Goal: Information Seeking & Learning: Learn about a topic

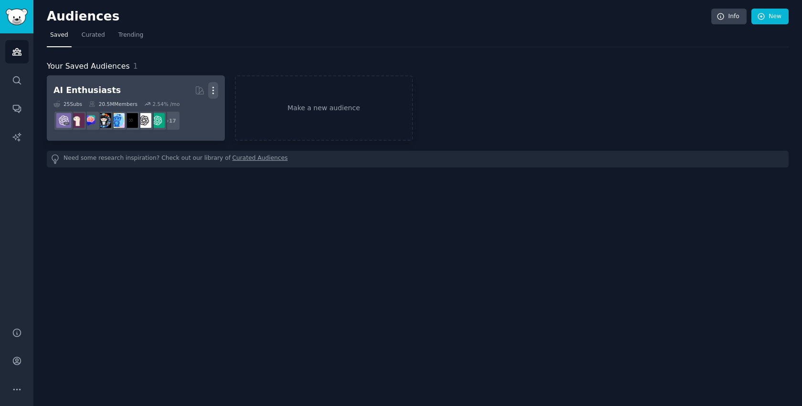
click at [213, 89] on icon "button" at bounding box center [213, 90] width 10 height 10
click at [187, 107] on p "Delete" at bounding box center [187, 111] width 22 height 10
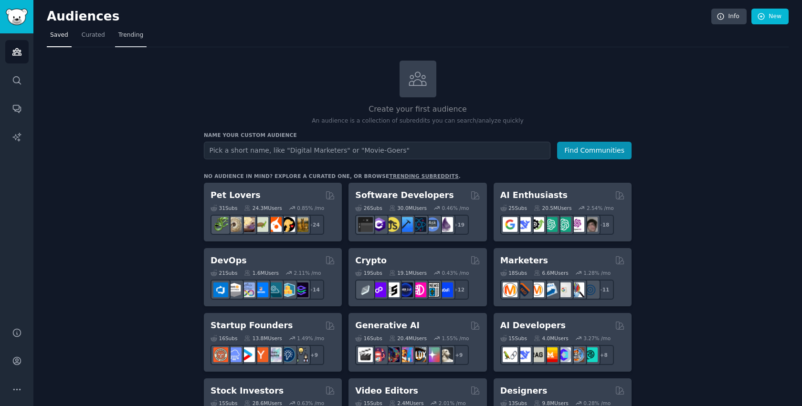
click at [138, 37] on span "Trending" at bounding box center [130, 35] width 25 height 9
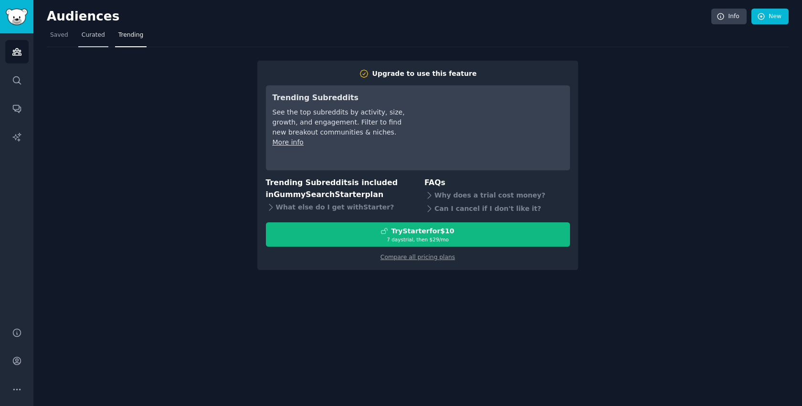
click at [84, 36] on span "Curated" at bounding box center [93, 35] width 23 height 9
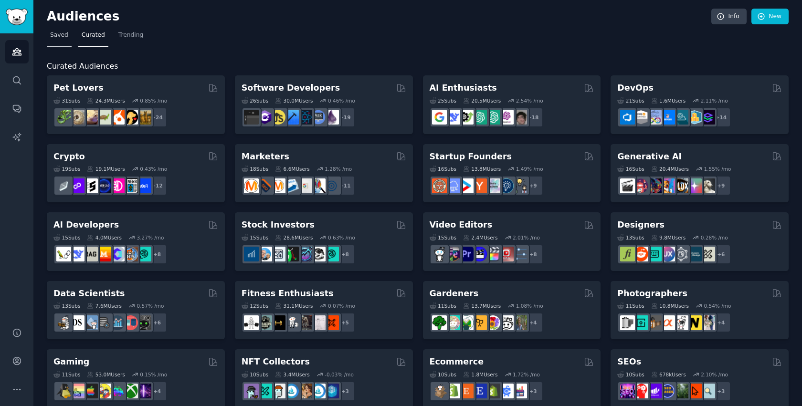
click at [54, 36] on span "Saved" at bounding box center [59, 35] width 18 height 9
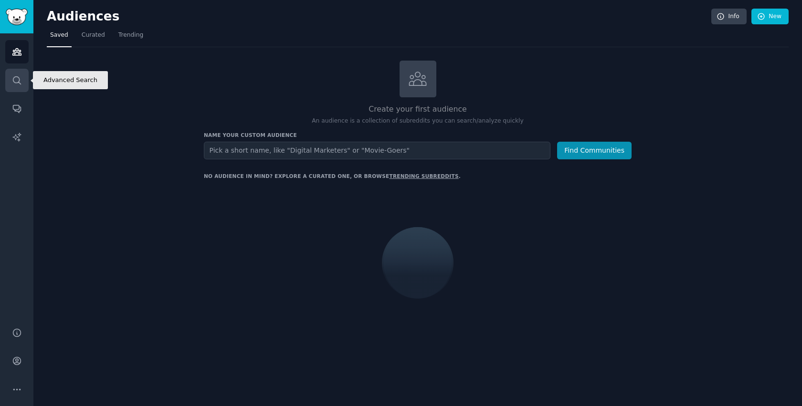
click at [19, 78] on icon "Sidebar" at bounding box center [17, 80] width 10 height 10
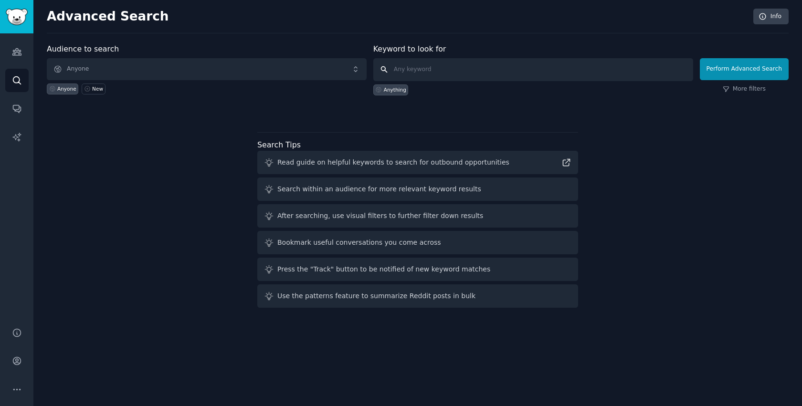
click at [431, 75] on input "text" at bounding box center [533, 69] width 320 height 23
type input "boobs"
click button "Perform Advanced Search" at bounding box center [744, 69] width 89 height 22
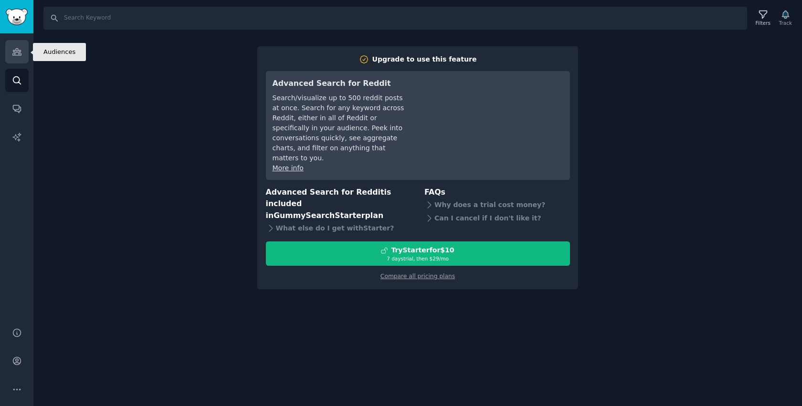
click at [20, 49] on icon "Sidebar" at bounding box center [17, 52] width 10 height 10
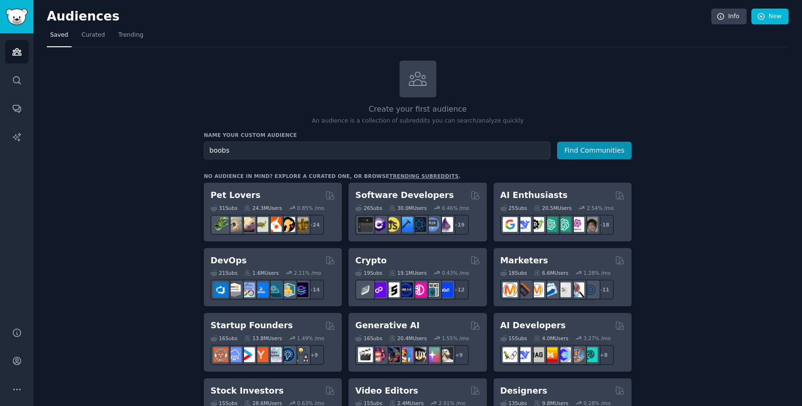
type input "boobs"
click at [557, 142] on button "Find Communities" at bounding box center [594, 151] width 74 height 18
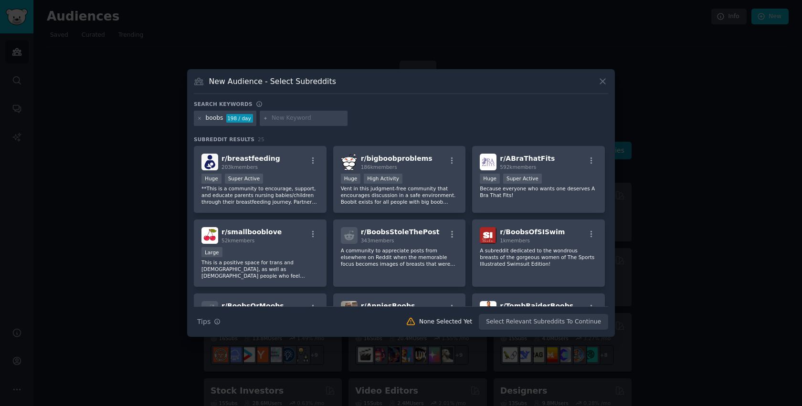
click at [281, 120] on input "text" at bounding box center [308, 118] width 73 height 9
type input "saggy"
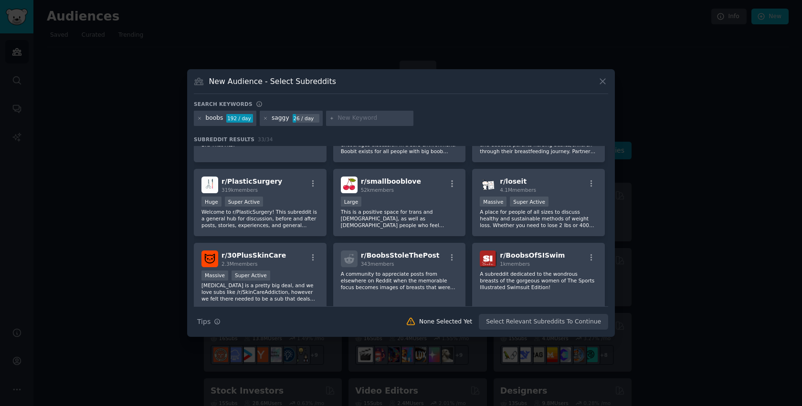
scroll to position [52, 0]
click at [397, 181] on span "r/ smallbooblove" at bounding box center [391, 181] width 60 height 8
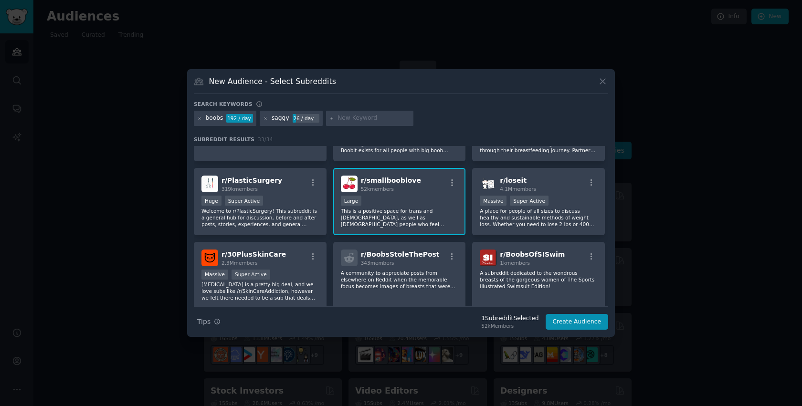
click at [397, 181] on span "r/ smallbooblove" at bounding box center [391, 181] width 60 height 8
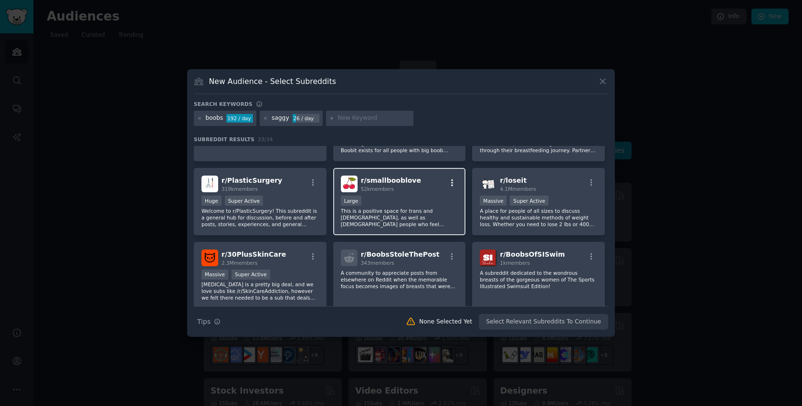
click at [448, 185] on icon "button" at bounding box center [452, 183] width 9 height 9
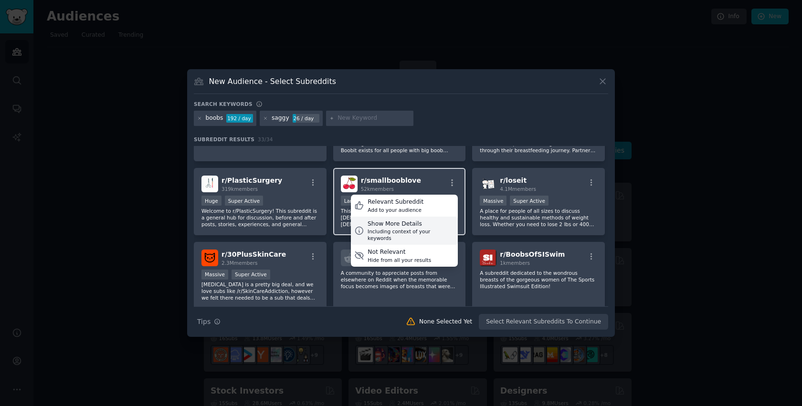
click at [385, 223] on div "Show More Details" at bounding box center [411, 224] width 87 height 9
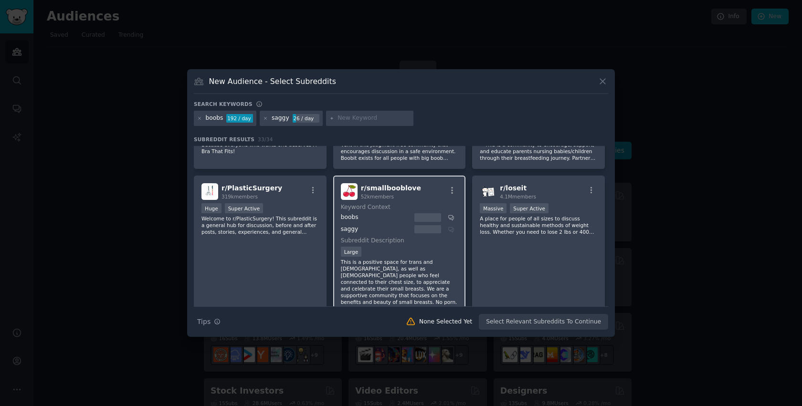
scroll to position [0, 0]
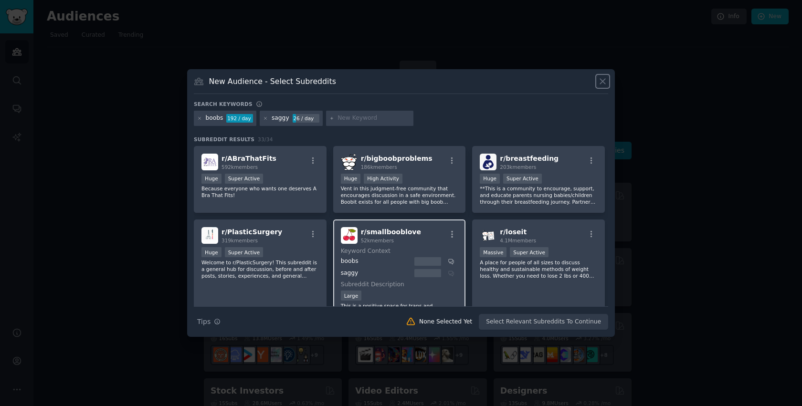
click at [602, 85] on icon at bounding box center [603, 81] width 10 height 10
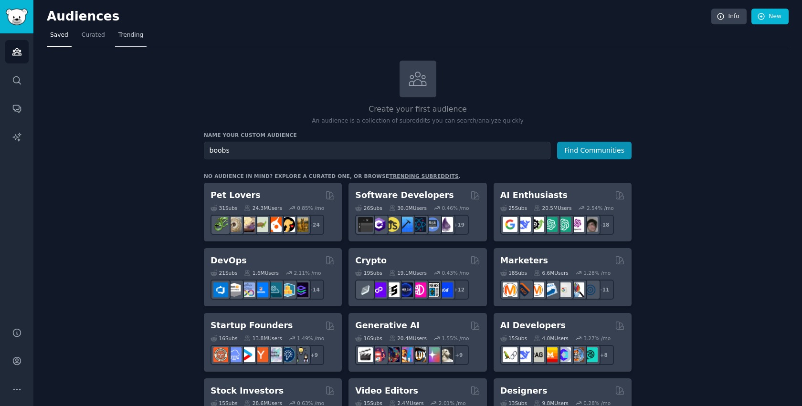
click at [130, 32] on span "Trending" at bounding box center [130, 35] width 25 height 9
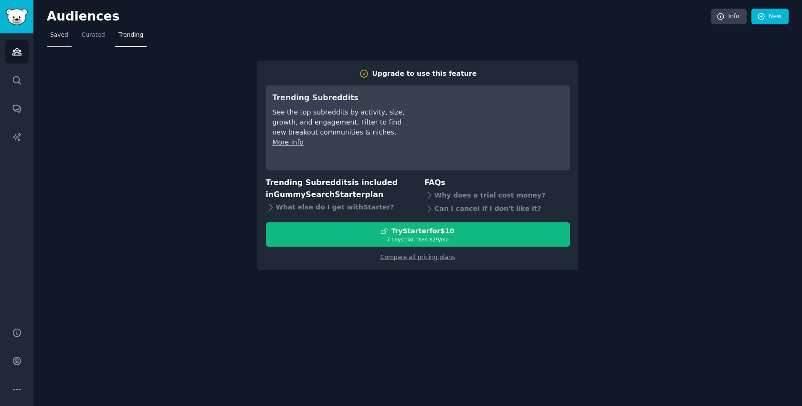
click at [58, 31] on span "Saved" at bounding box center [59, 35] width 18 height 9
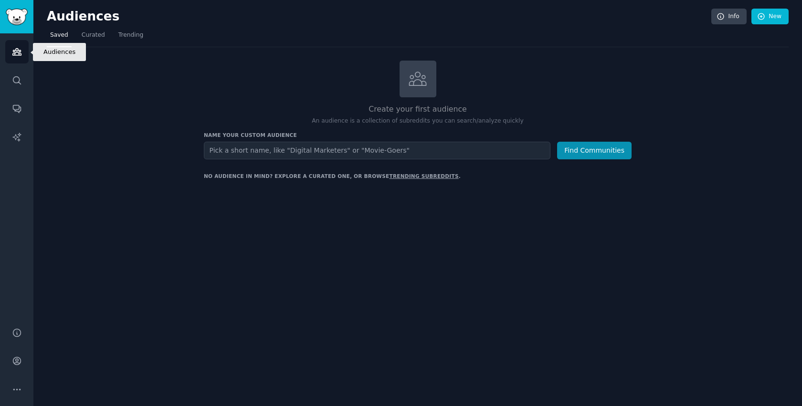
click at [18, 58] on link "Audiences" at bounding box center [16, 51] width 23 height 23
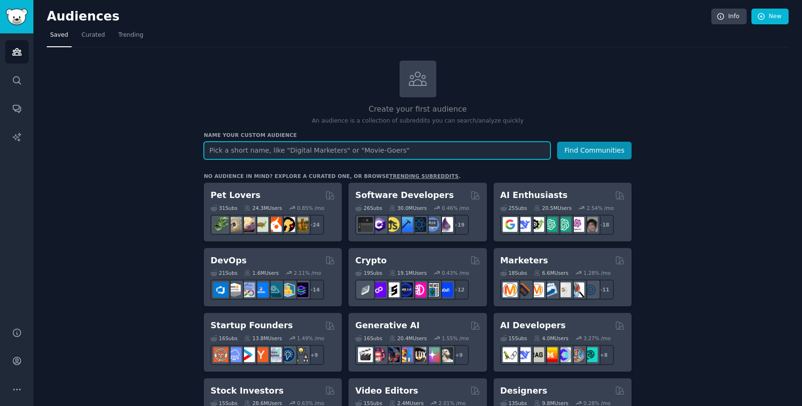
click at [288, 147] on input "text" at bounding box center [377, 151] width 347 height 18
type input "skinny"
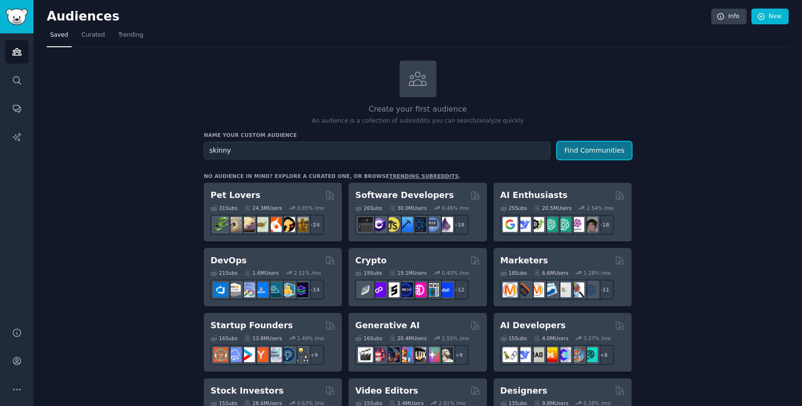
click at [580, 152] on button "Find Communities" at bounding box center [594, 151] width 74 height 18
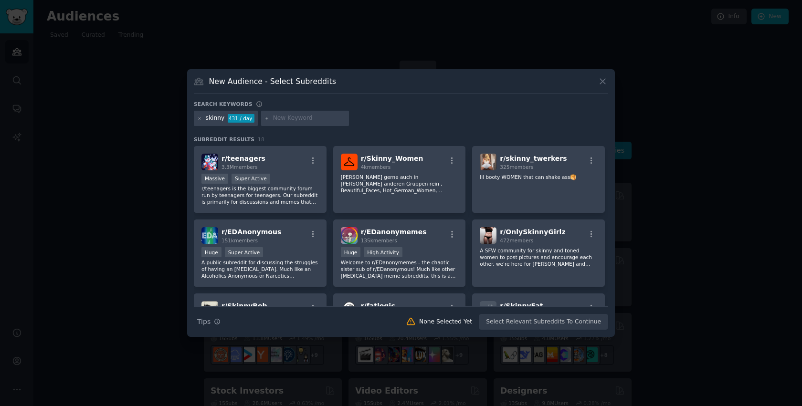
click at [604, 77] on icon at bounding box center [603, 81] width 10 height 10
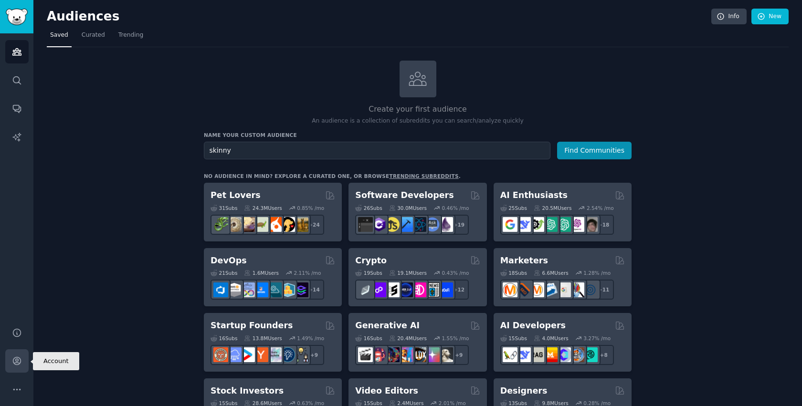
click at [20, 356] on icon "Sidebar" at bounding box center [17, 361] width 10 height 10
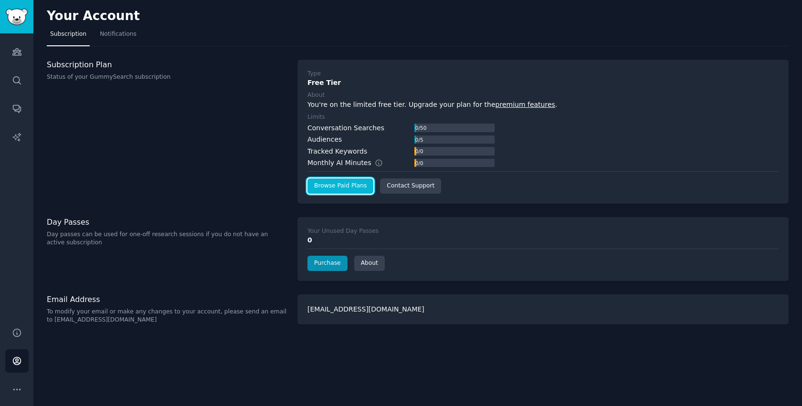
click at [349, 183] on link "Browse Paid Plans" at bounding box center [341, 186] width 66 height 15
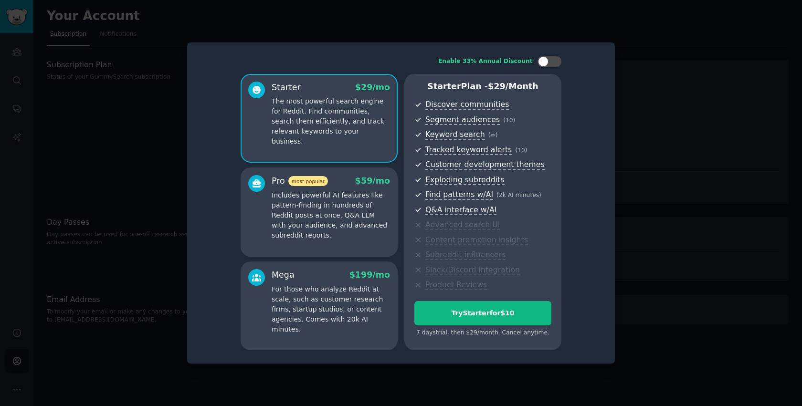
click at [365, 217] on p "Includes powerful AI features like pattern-finding in hundreds of Reddit posts …" at bounding box center [331, 216] width 118 height 50
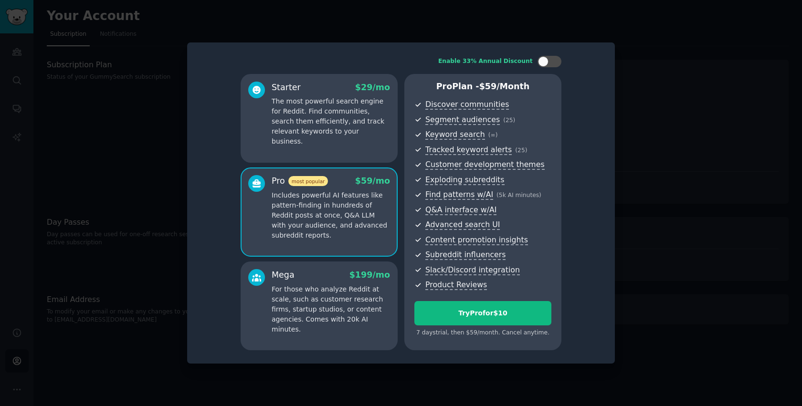
click at [348, 146] on div "Starter $ 29 /mo The most powerful search engine for Reddit. Find communities, …" at bounding box center [319, 118] width 157 height 89
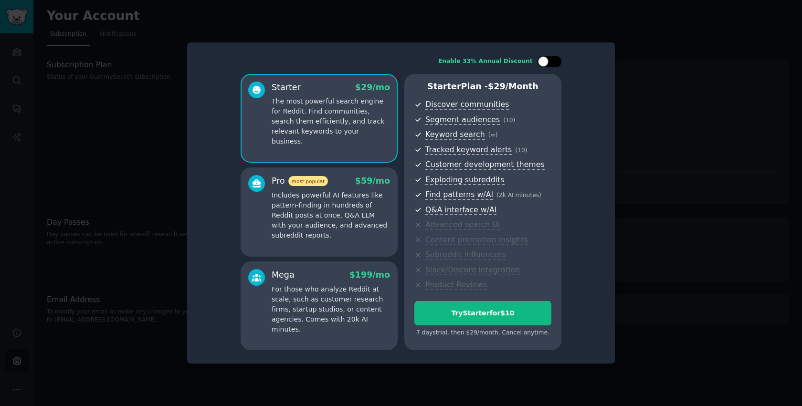
click at [550, 62] on div at bounding box center [550, 61] width 24 height 11
click at [550, 63] on div at bounding box center [550, 61] width 24 height 11
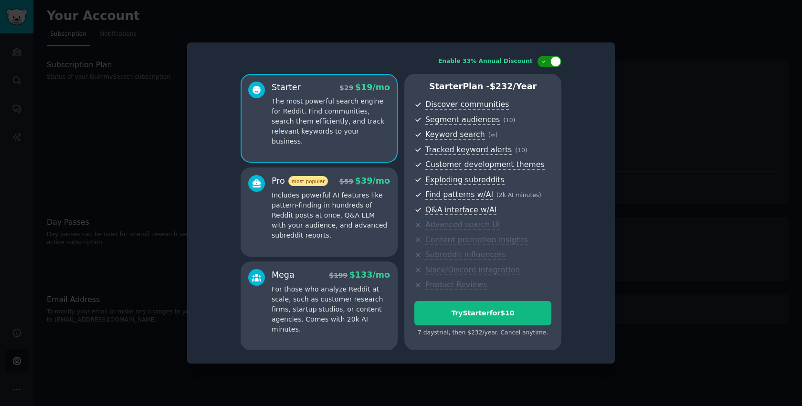
click at [550, 63] on div at bounding box center [550, 61] width 24 height 11
checkbox input "false"
click at [667, 129] on div at bounding box center [401, 203] width 802 height 406
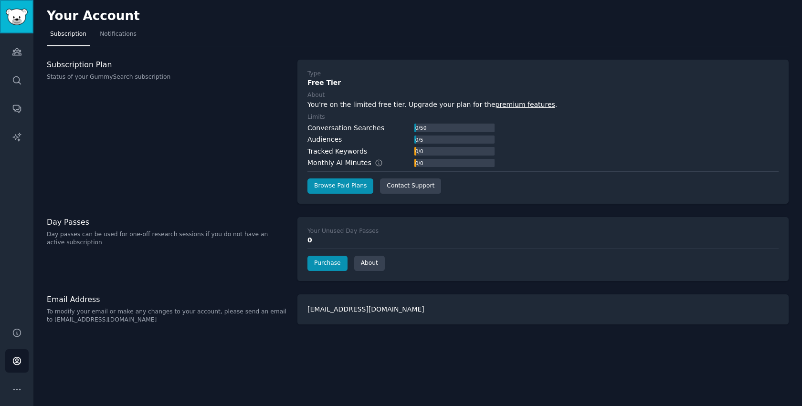
click at [20, 22] on img "Sidebar" at bounding box center [17, 17] width 22 height 17
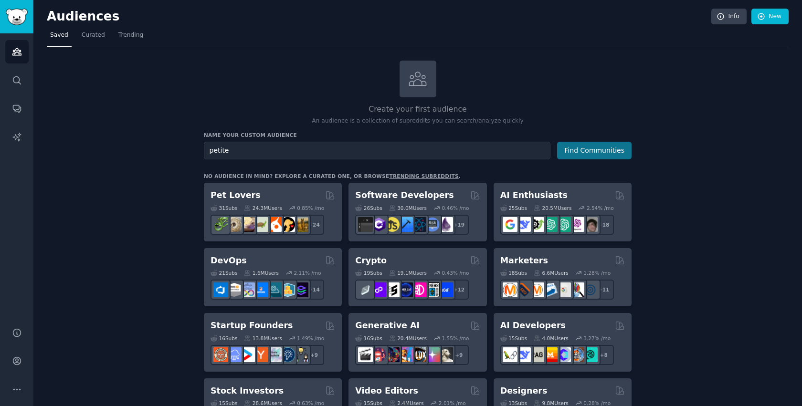
type input "petite"
click at [590, 152] on button "Find Communities" at bounding box center [594, 151] width 74 height 18
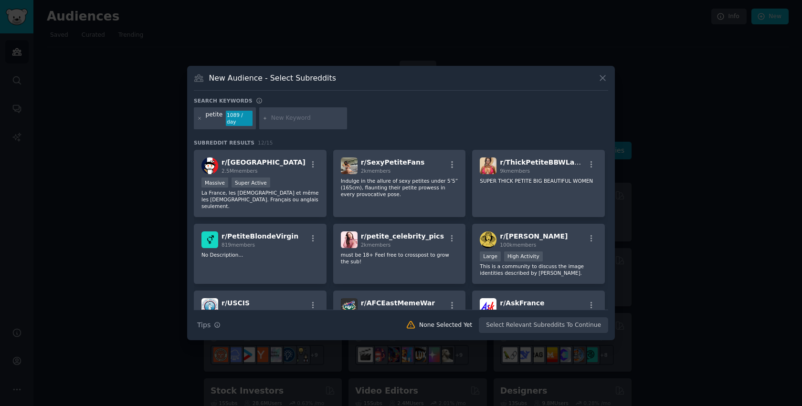
scroll to position [66, 0]
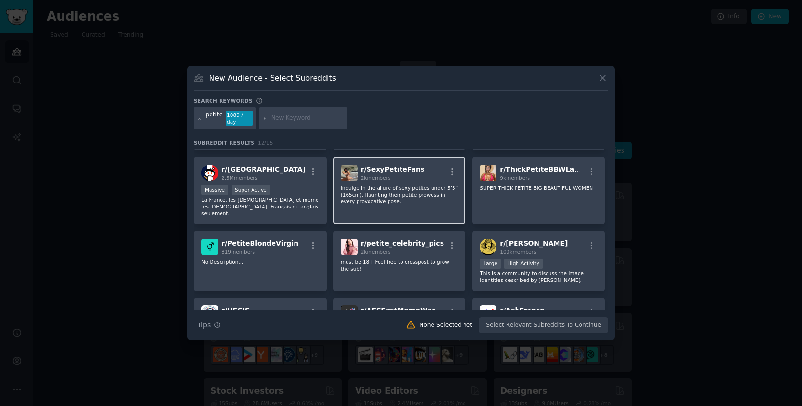
click at [383, 170] on span "r/ SexyPetiteFans" at bounding box center [393, 170] width 64 height 8
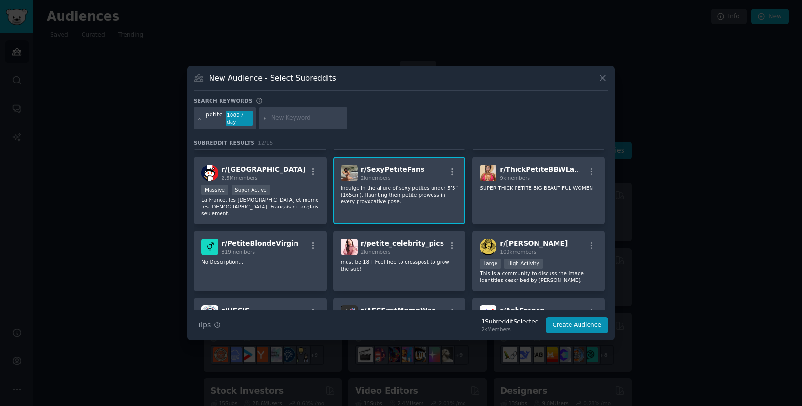
click at [415, 173] on div "r/ SexyPetiteFans 2k members" at bounding box center [399, 173] width 117 height 17
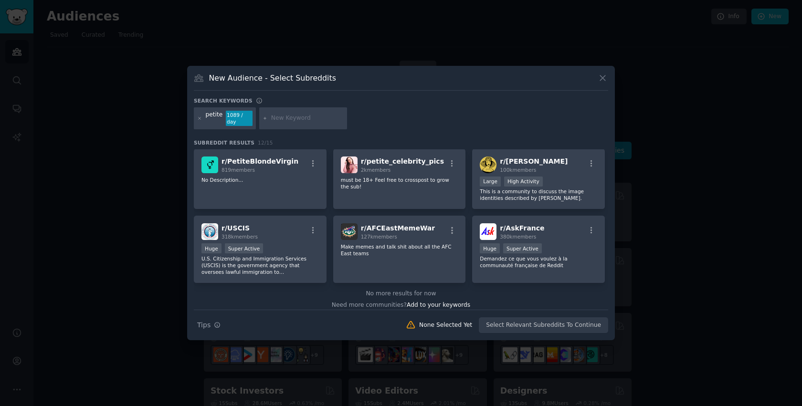
scroll to position [0, 0]
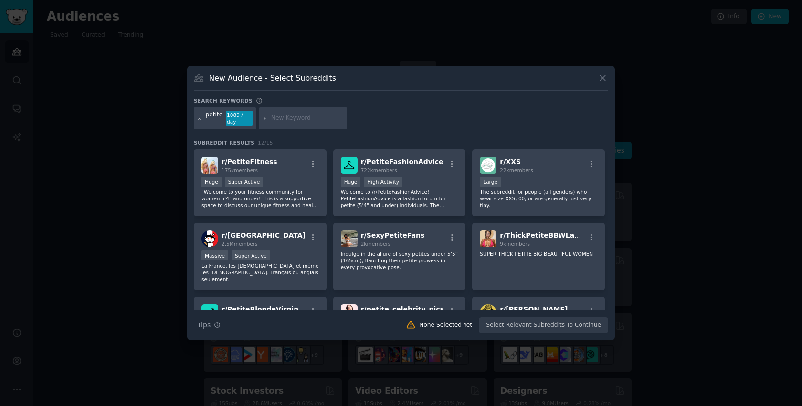
click at [200, 120] on icon at bounding box center [199, 118] width 5 height 5
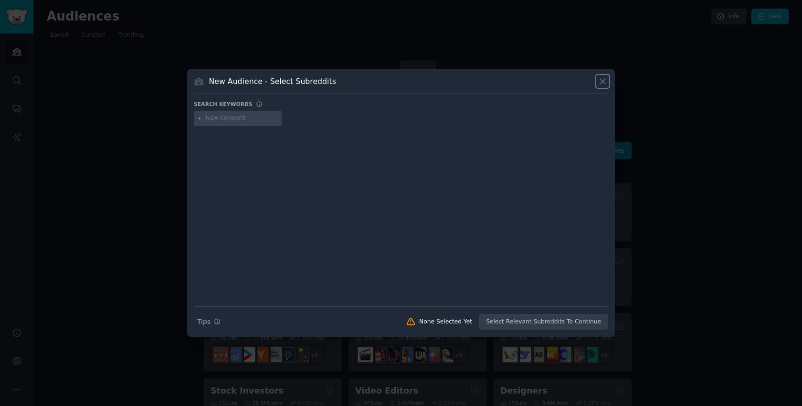
click at [604, 86] on icon at bounding box center [603, 81] width 10 height 10
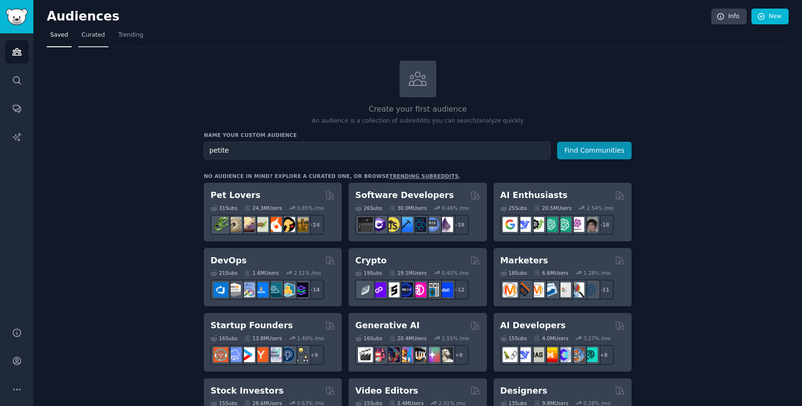
click at [97, 31] on span "Curated" at bounding box center [93, 35] width 23 height 9
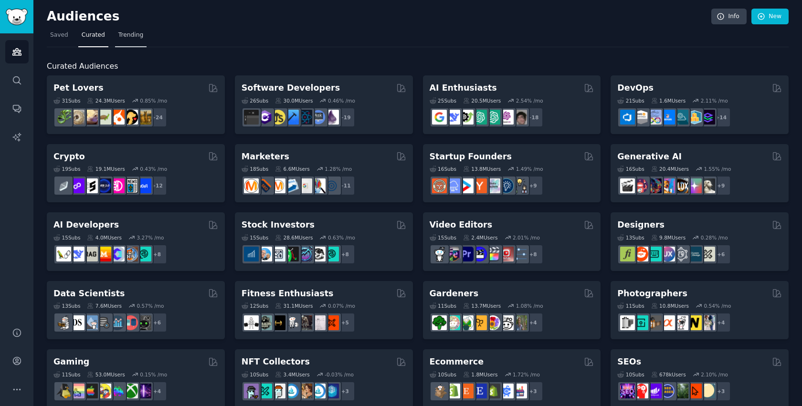
click at [127, 32] on span "Trending" at bounding box center [130, 35] width 25 height 9
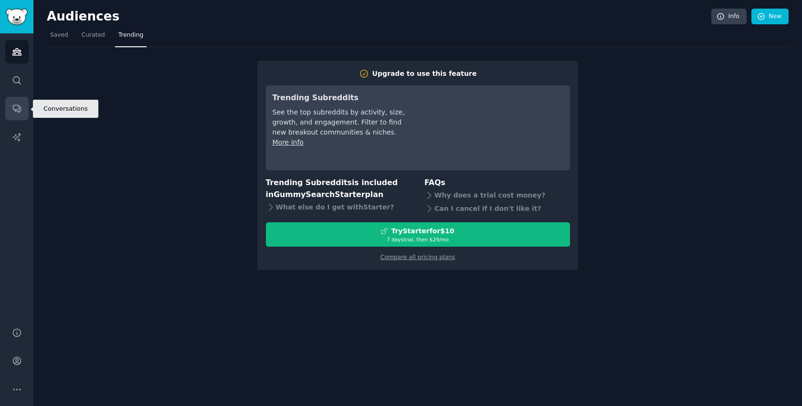
click at [16, 109] on icon "Sidebar" at bounding box center [17, 110] width 8 height 8
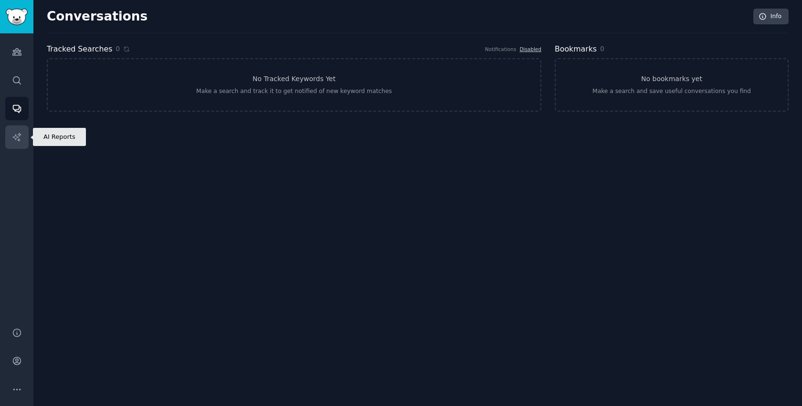
click at [17, 128] on link "AI Reports" at bounding box center [16, 137] width 23 height 23
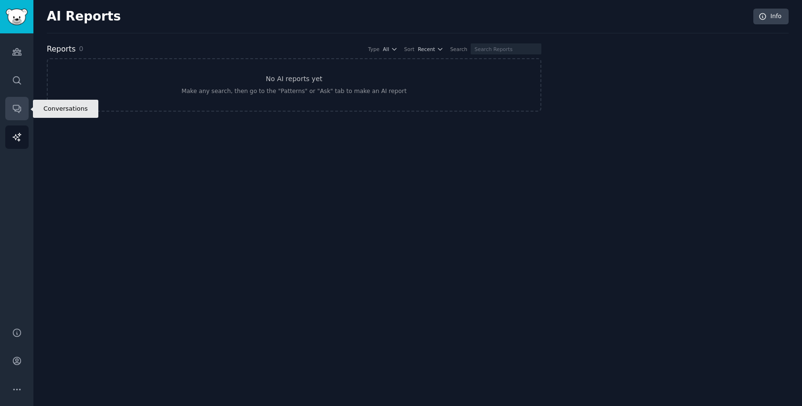
click at [17, 111] on icon "Sidebar" at bounding box center [17, 110] width 8 height 8
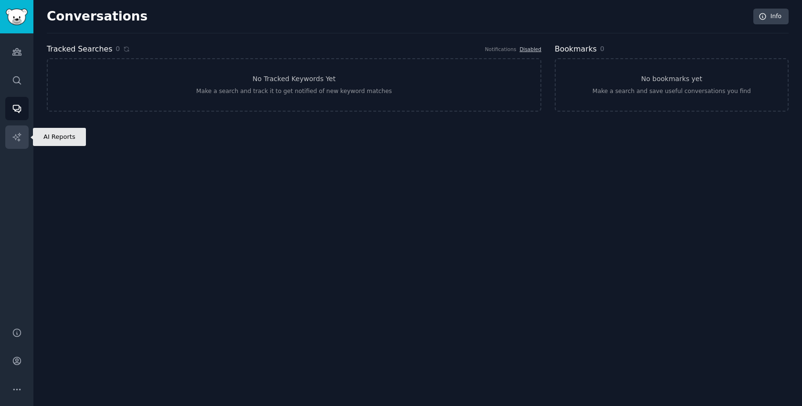
click at [19, 141] on icon "Sidebar" at bounding box center [17, 137] width 10 height 10
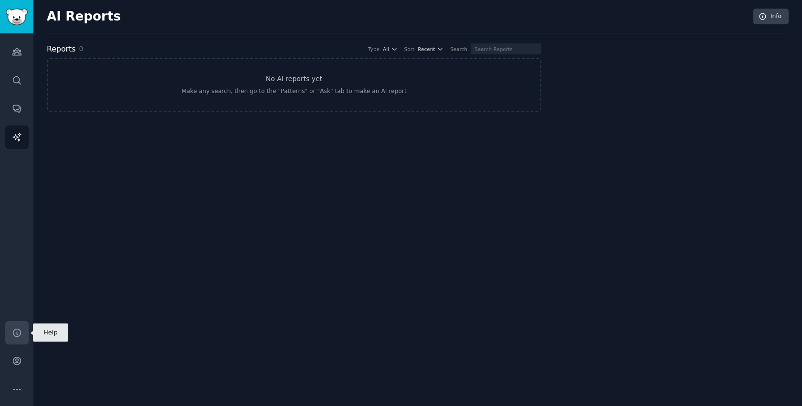
click at [16, 329] on icon "Sidebar" at bounding box center [17, 333] width 8 height 8
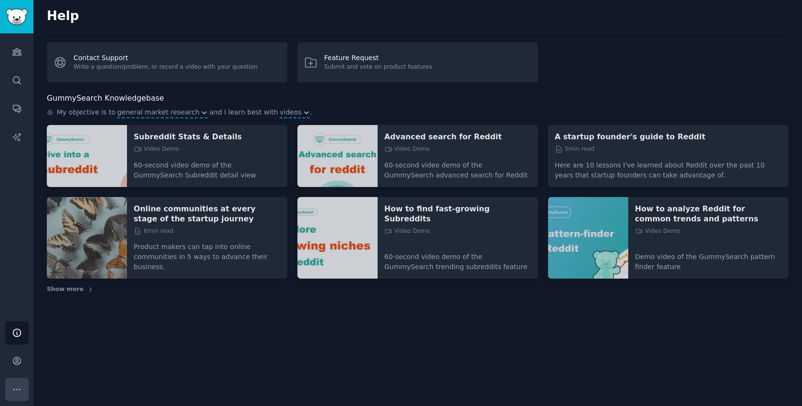
click at [13, 384] on button "More" at bounding box center [16, 389] width 23 height 23
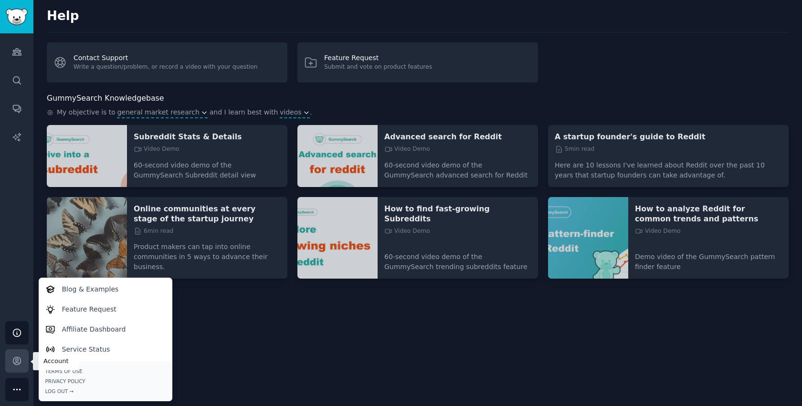
click at [17, 358] on icon "Sidebar" at bounding box center [17, 361] width 10 height 10
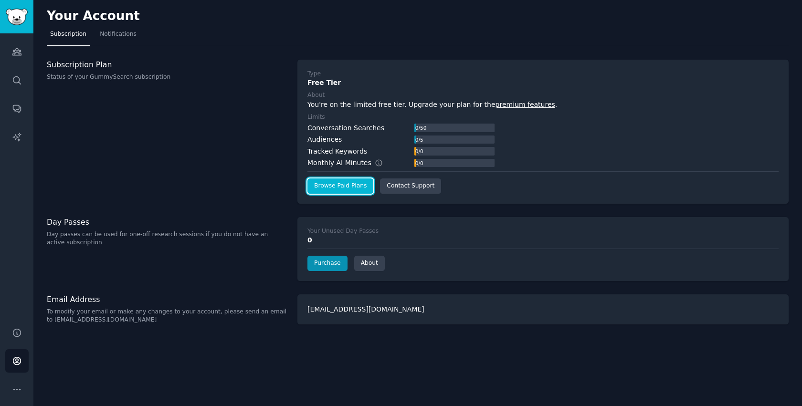
click at [342, 182] on link "Browse Paid Plans" at bounding box center [341, 186] width 66 height 15
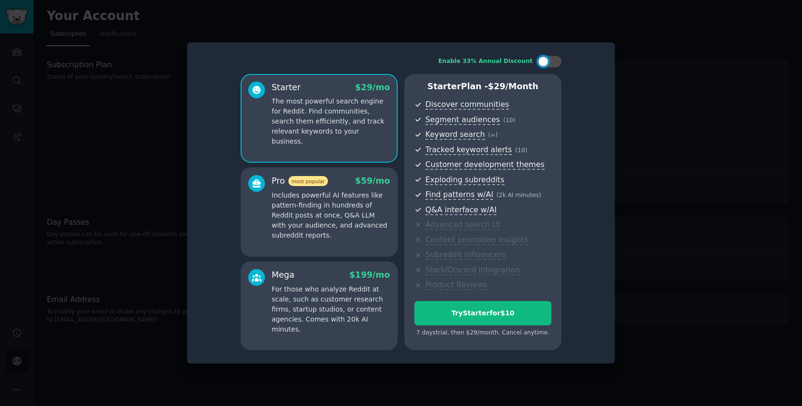
click at [362, 114] on p "The most powerful search engine for Reddit. Find communities, search them effic…" at bounding box center [331, 121] width 118 height 50
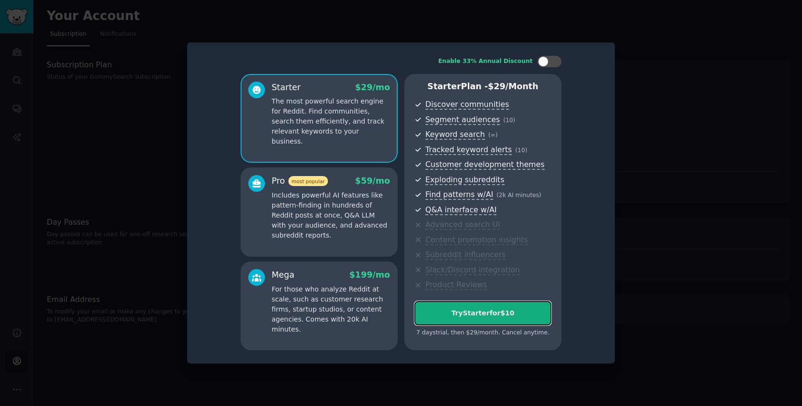
click at [468, 308] on button "Try Starter for $10" at bounding box center [483, 313] width 137 height 24
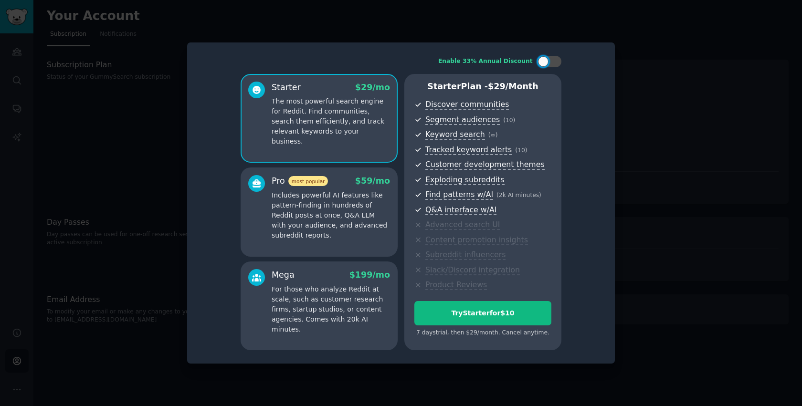
click at [176, 105] on div at bounding box center [401, 203] width 802 height 406
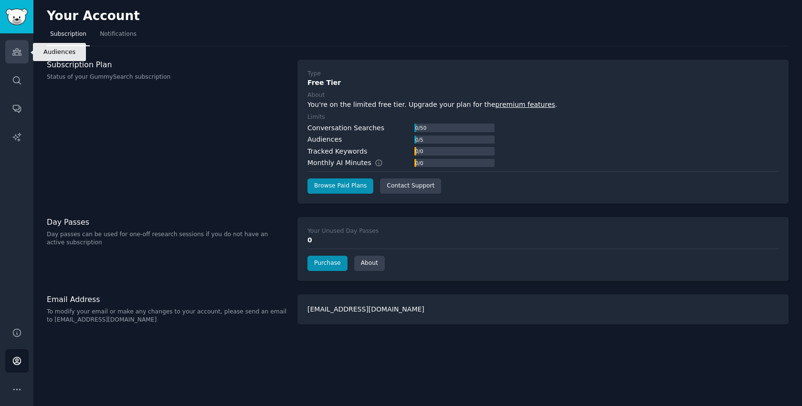
click at [15, 59] on link "Audiences" at bounding box center [16, 51] width 23 height 23
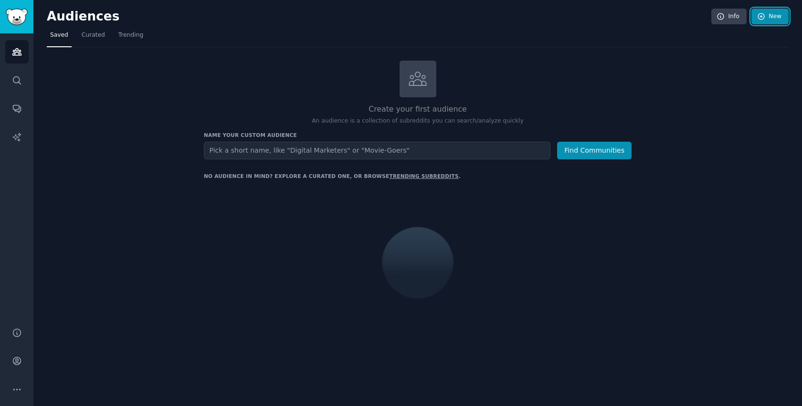
click at [764, 14] on icon at bounding box center [761, 16] width 6 height 6
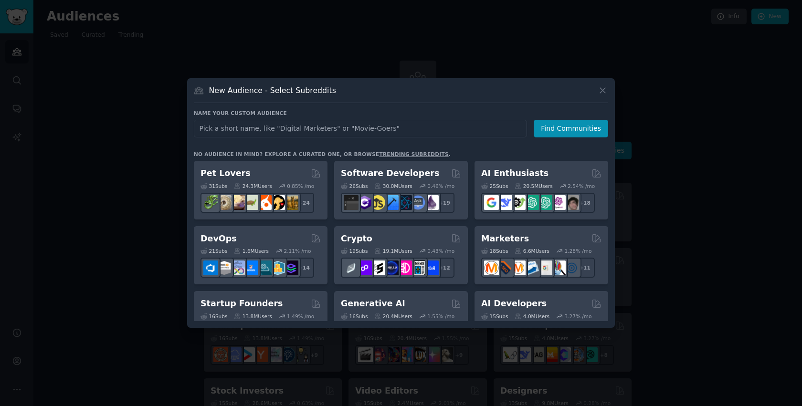
click at [293, 132] on input "text" at bounding box center [360, 129] width 333 height 18
type input "ass"
click at [580, 125] on button "Find Communities" at bounding box center [571, 129] width 74 height 18
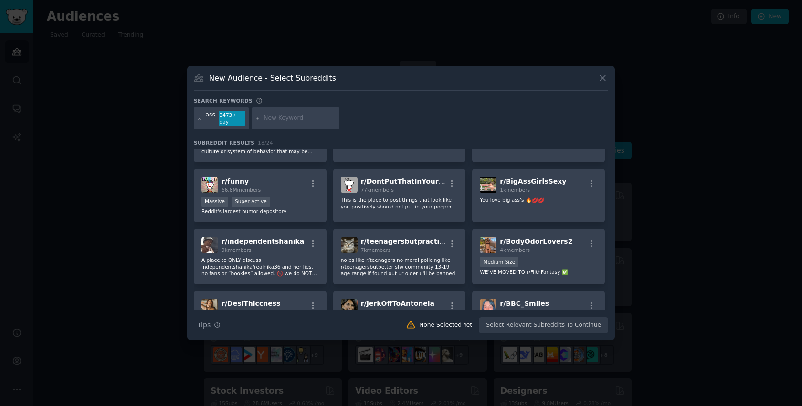
scroll to position [284, 0]
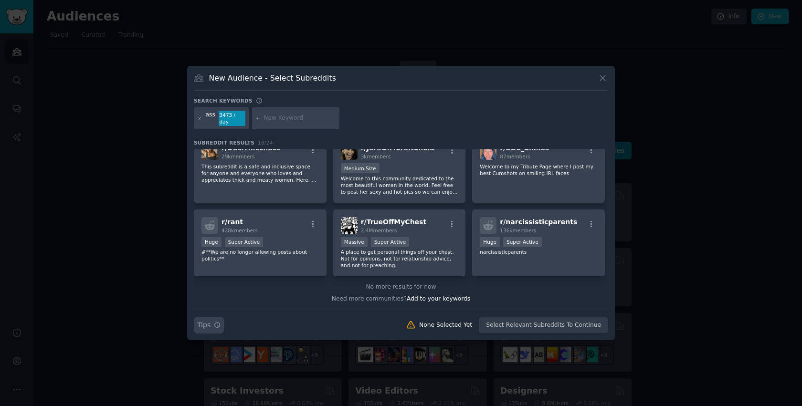
click at [217, 322] on icon "button" at bounding box center [217, 325] width 7 height 7
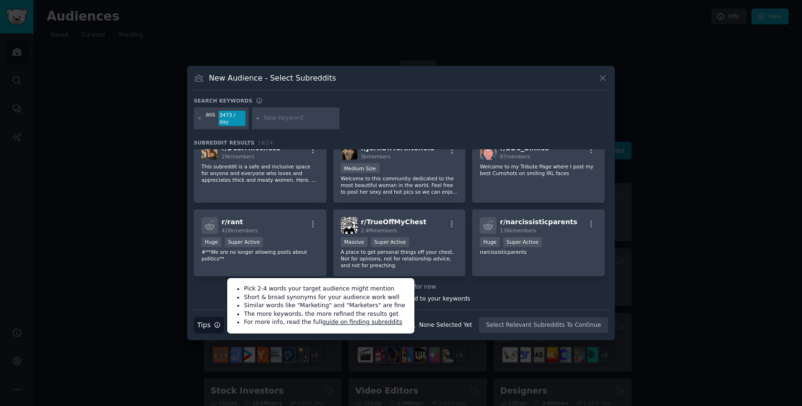
click at [290, 125] on div at bounding box center [296, 118] width 88 height 22
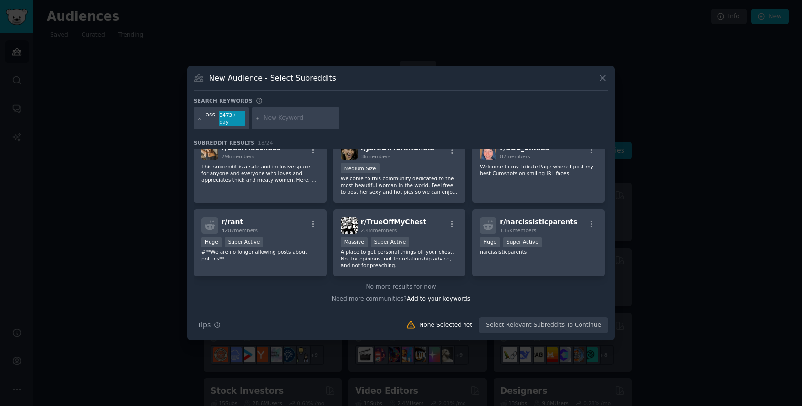
click at [290, 122] on input "text" at bounding box center [300, 118] width 73 height 9
type input "big"
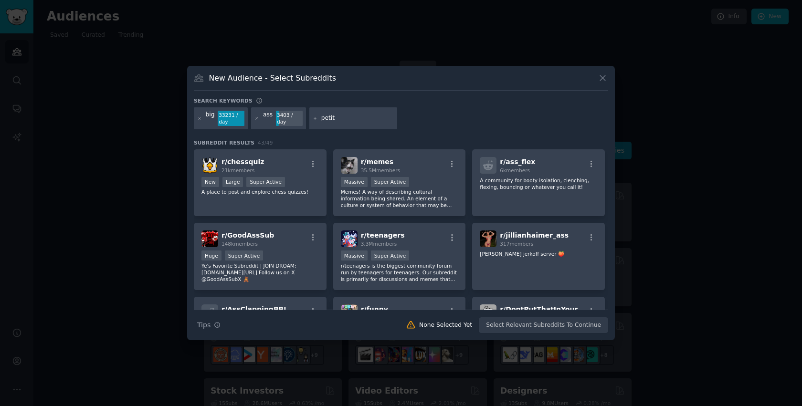
type input "petite"
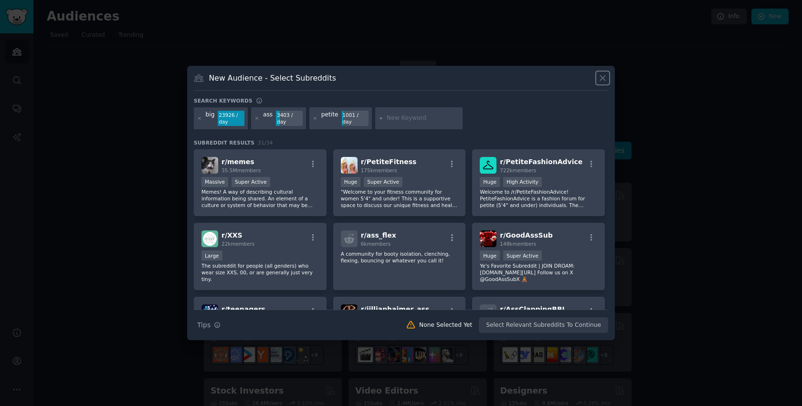
click at [601, 82] on icon at bounding box center [603, 78] width 10 height 10
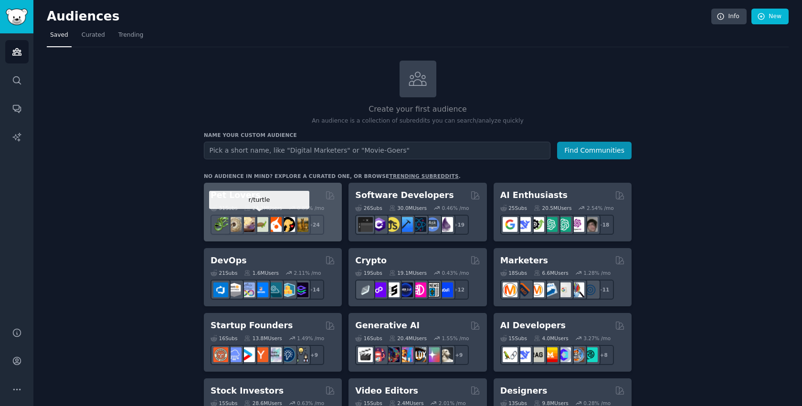
click at [262, 227] on img at bounding box center [261, 224] width 15 height 15
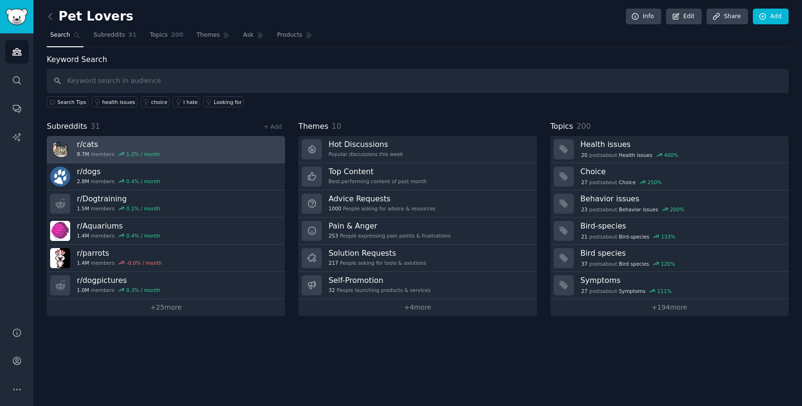
click at [96, 147] on h3 "r/ cats" at bounding box center [119, 144] width 84 height 10
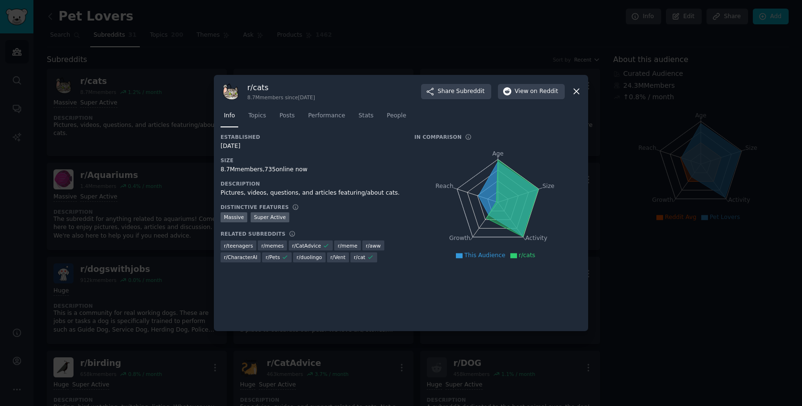
drag, startPoint x: 265, startPoint y: 171, endPoint x: 314, endPoint y: 170, distance: 49.7
click at [314, 170] on div "8.7M members, 735 online now" at bounding box center [311, 170] width 181 height 9
click at [255, 115] on span "Topics" at bounding box center [257, 116] width 18 height 9
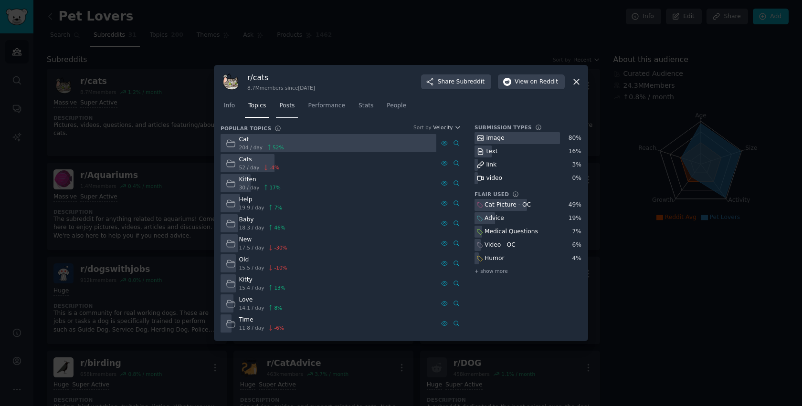
click at [291, 112] on link "Posts" at bounding box center [287, 108] width 22 height 20
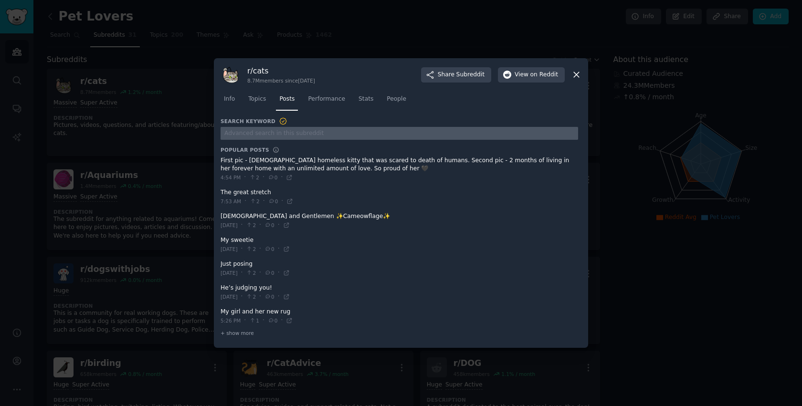
click at [276, 134] on input "text" at bounding box center [400, 133] width 358 height 13
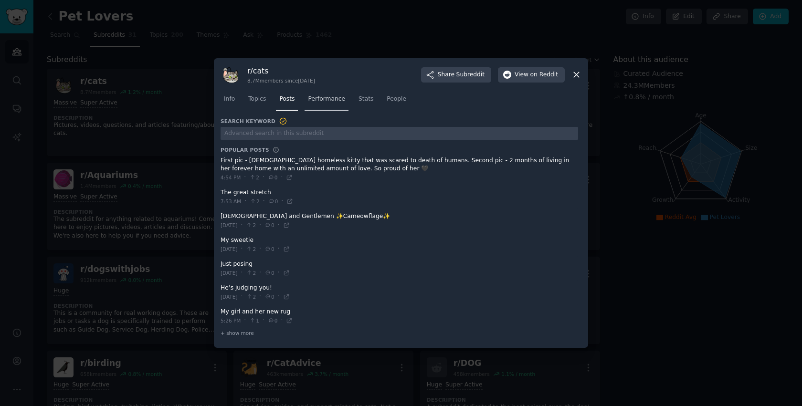
click at [329, 100] on span "Performance" at bounding box center [326, 99] width 37 height 9
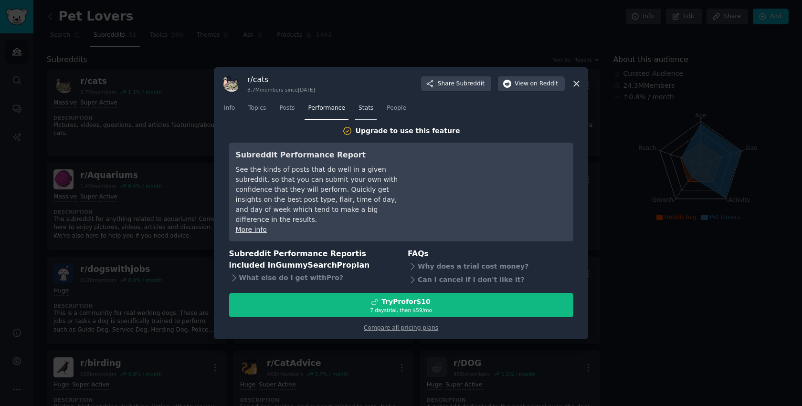
click at [365, 119] on link "Stats" at bounding box center [365, 111] width 21 height 20
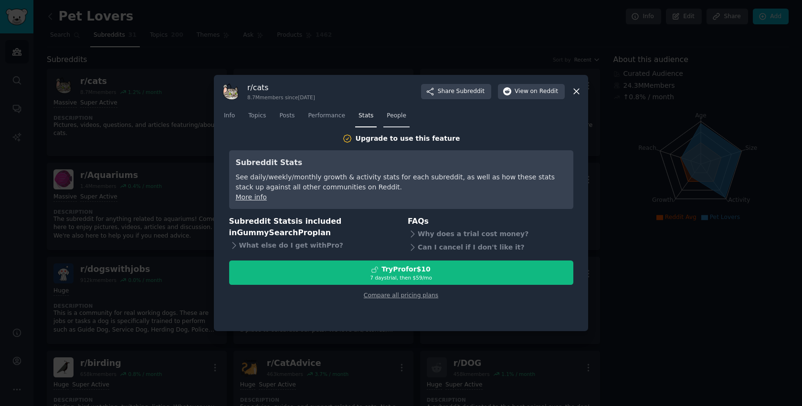
click at [397, 122] on link "People" at bounding box center [396, 118] width 26 height 20
click at [577, 92] on icon at bounding box center [576, 91] width 5 height 5
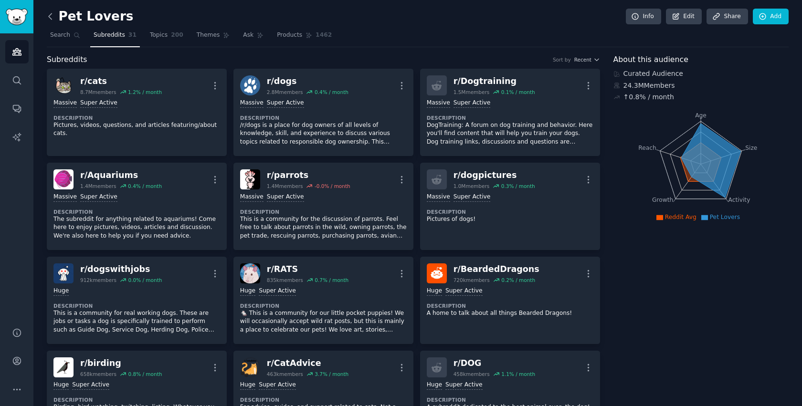
click at [54, 15] on icon at bounding box center [50, 16] width 10 height 10
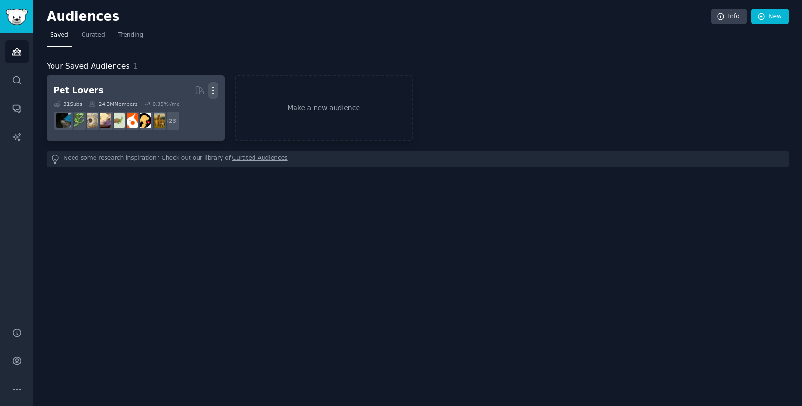
click at [214, 89] on icon "button" at bounding box center [213, 90] width 10 height 10
click at [177, 111] on div "Delete" at bounding box center [180, 111] width 45 height 20
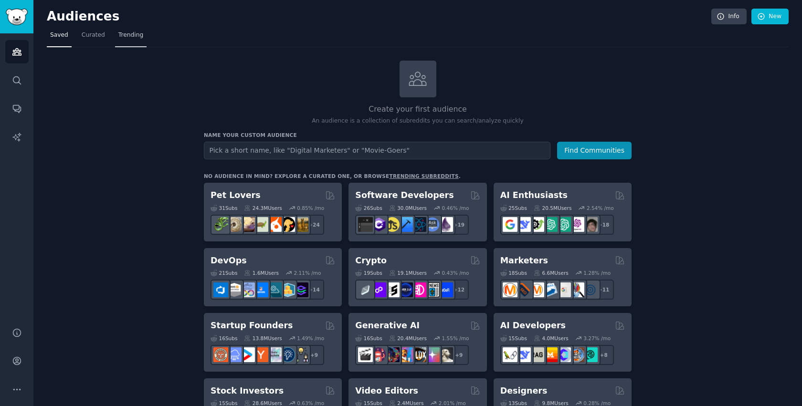
click at [129, 32] on span "Trending" at bounding box center [130, 35] width 25 height 9
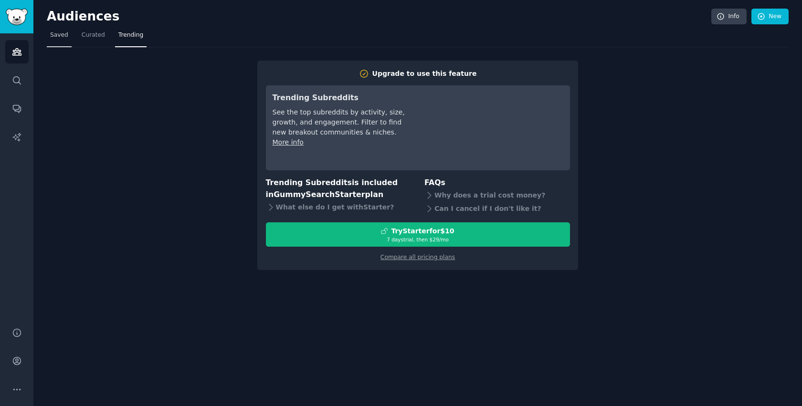
click at [66, 43] on link "Saved" at bounding box center [59, 38] width 25 height 20
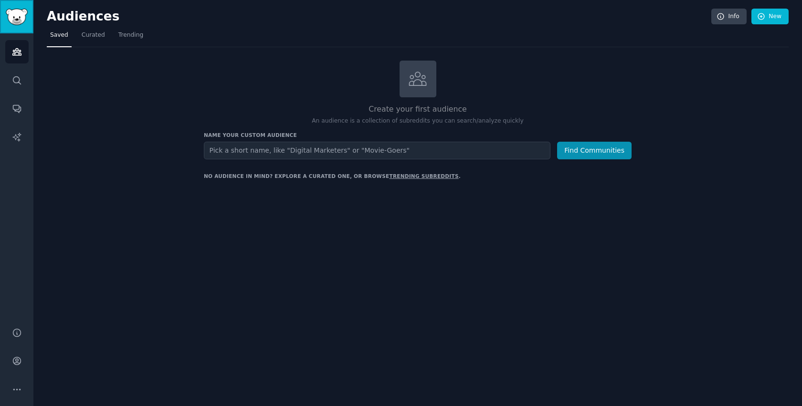
click at [14, 20] on img "Sidebar" at bounding box center [17, 17] width 22 height 17
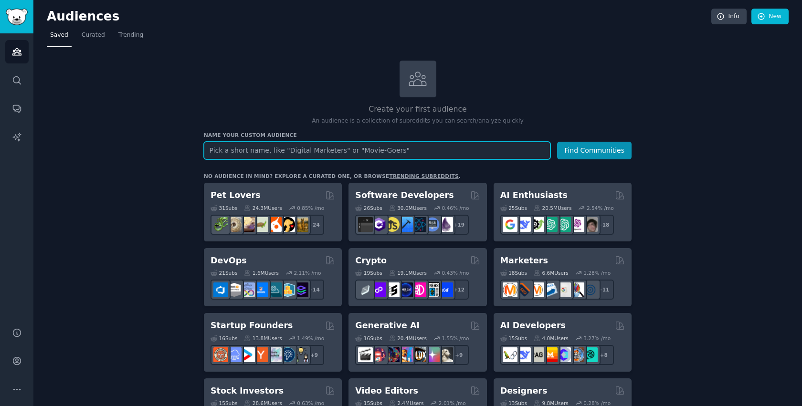
click at [268, 152] on input "text" at bounding box center [377, 151] width 347 height 18
click at [17, 388] on icon "Sidebar" at bounding box center [17, 390] width 10 height 10
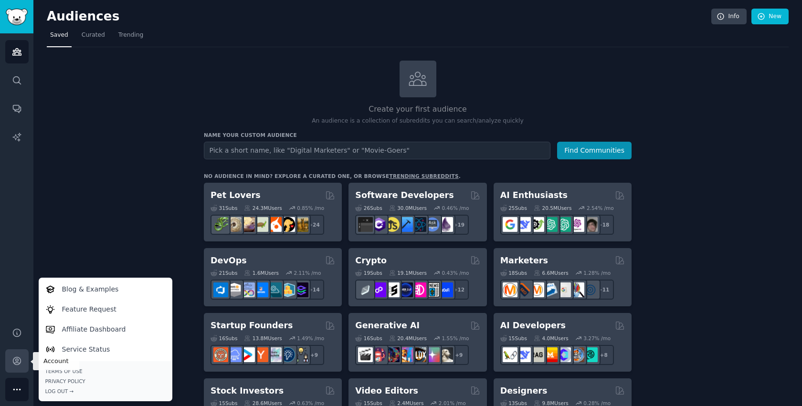
click at [16, 363] on icon "Sidebar" at bounding box center [17, 362] width 8 height 8
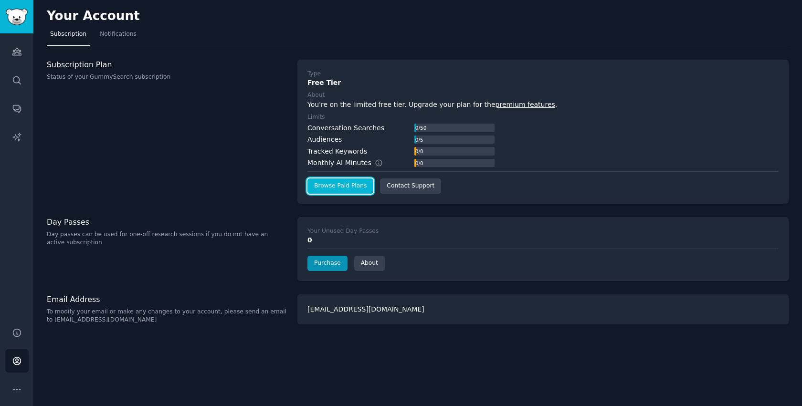
click at [333, 193] on link "Browse Paid Plans" at bounding box center [341, 186] width 66 height 15
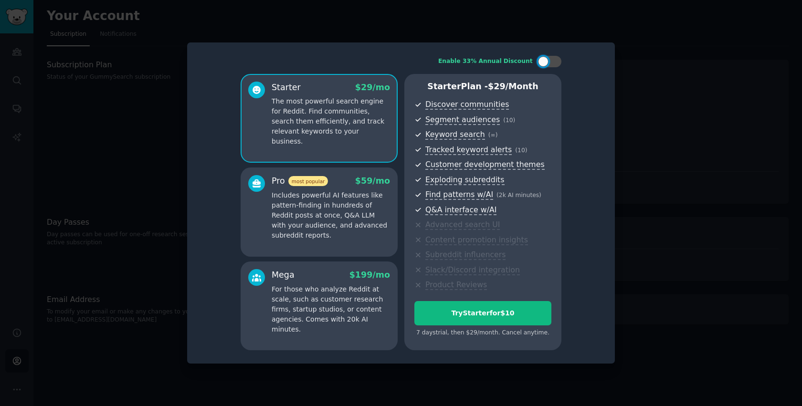
click at [699, 159] on div at bounding box center [401, 203] width 802 height 406
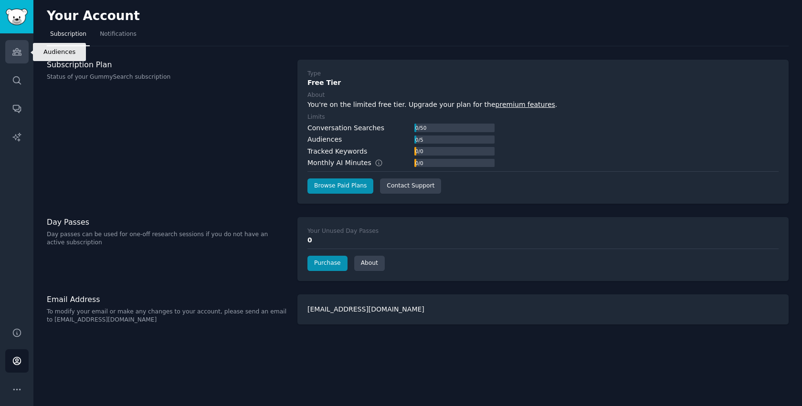
click at [17, 50] on icon "Sidebar" at bounding box center [16, 52] width 9 height 7
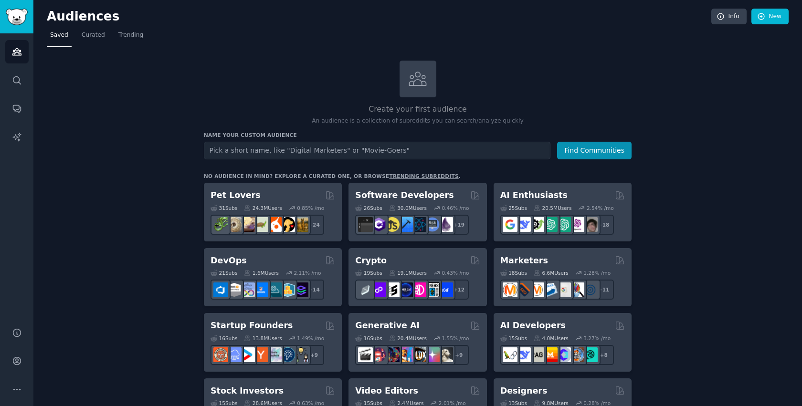
click at [262, 154] on input "text" at bounding box center [377, 151] width 347 height 18
click at [368, 151] on input "text" at bounding box center [377, 151] width 347 height 18
type input "trans girls"
click at [96, 41] on link "Curated" at bounding box center [93, 38] width 30 height 20
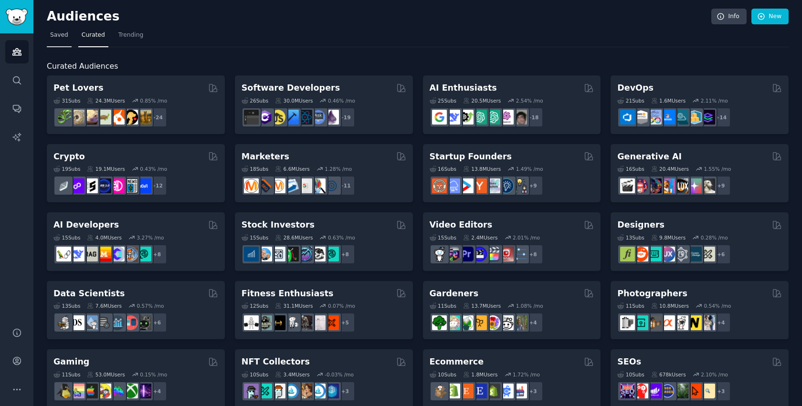
click at [56, 32] on span "Saved" at bounding box center [59, 35] width 18 height 9
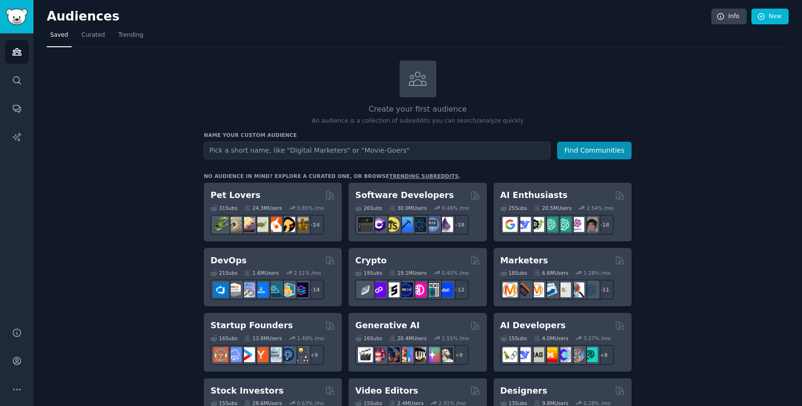
click at [437, 147] on input "text" at bounding box center [377, 151] width 347 height 18
type input "nsfw"
click at [594, 157] on button "Find Communities" at bounding box center [594, 151] width 74 height 18
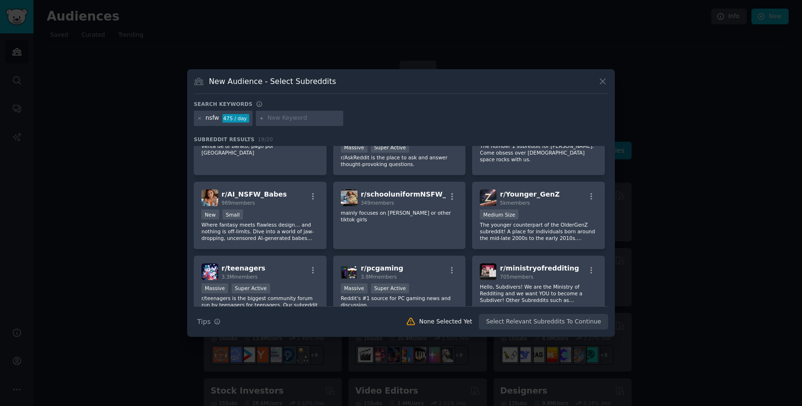
scroll to position [171, 0]
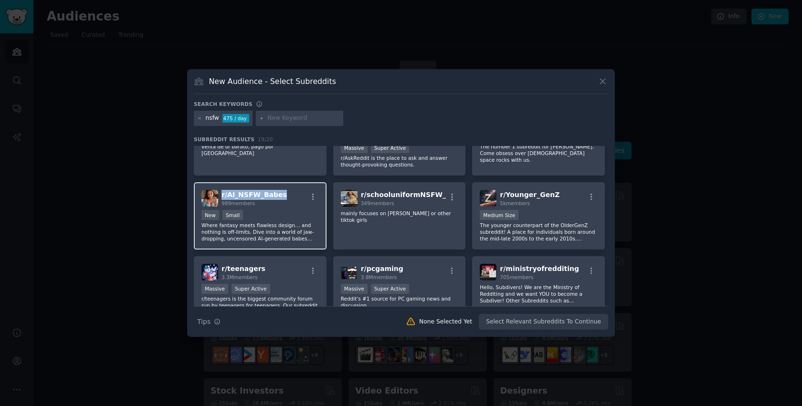
copy span "r/ AI_NSFW_Babes"
drag, startPoint x: 283, startPoint y: 188, endPoint x: 221, endPoint y: 189, distance: 62.6
click at [221, 190] on div "r/ AI_NSFW_Babes 989 members" at bounding box center [260, 198] width 117 height 17
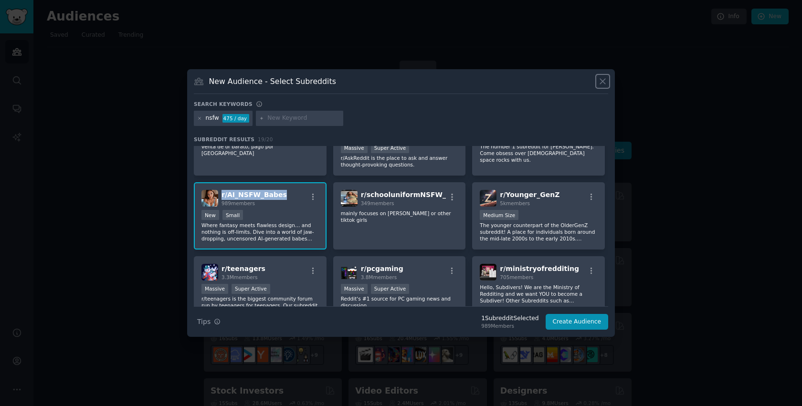
click at [601, 83] on icon at bounding box center [602, 81] width 5 height 5
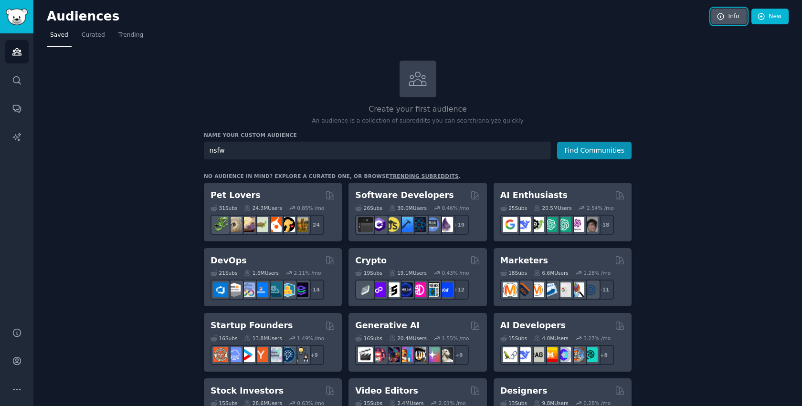
click at [729, 24] on link "Info" at bounding box center [729, 17] width 35 height 16
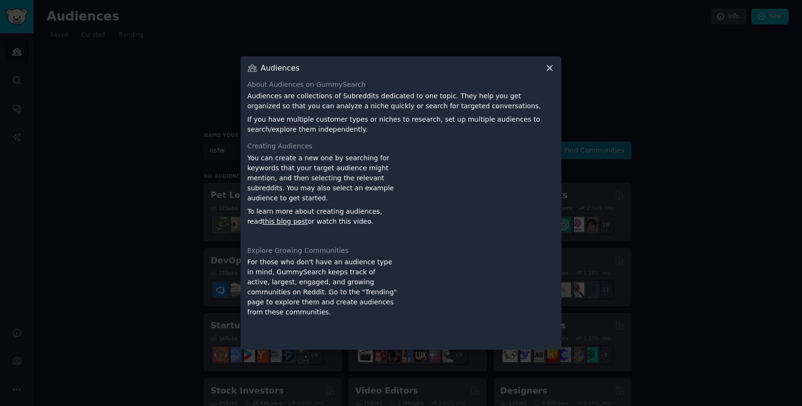
click at [547, 68] on icon at bounding box center [550, 68] width 10 height 10
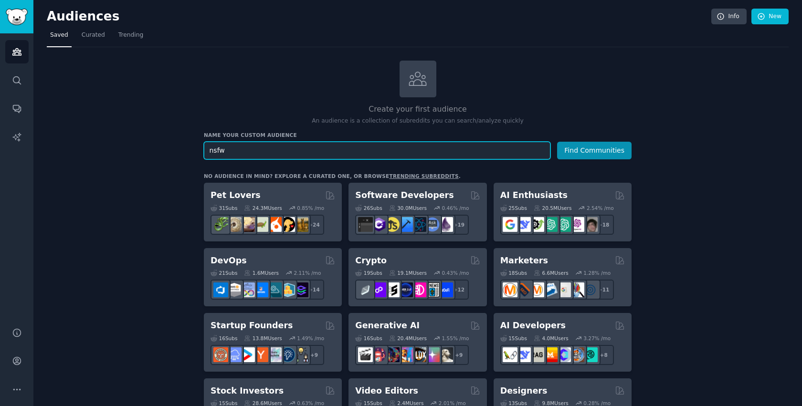
drag, startPoint x: 256, startPoint y: 149, endPoint x: 196, endPoint y: 149, distance: 60.2
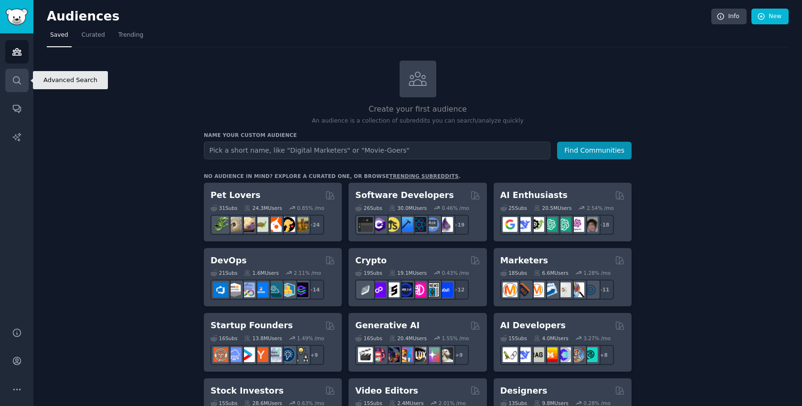
click at [22, 74] on link "Search" at bounding box center [16, 80] width 23 height 23
